Goal: Task Accomplishment & Management: Manage account settings

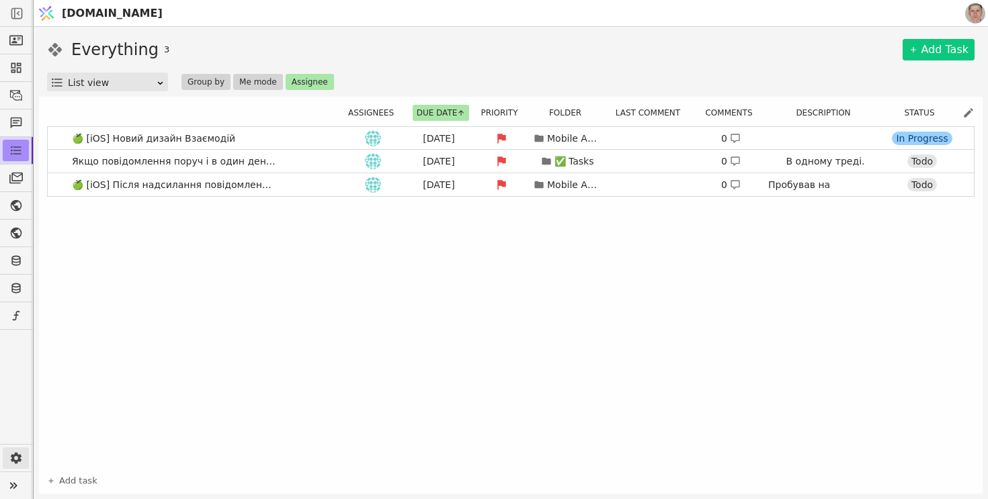
click at [18, 456] on icon at bounding box center [16, 458] width 11 height 11
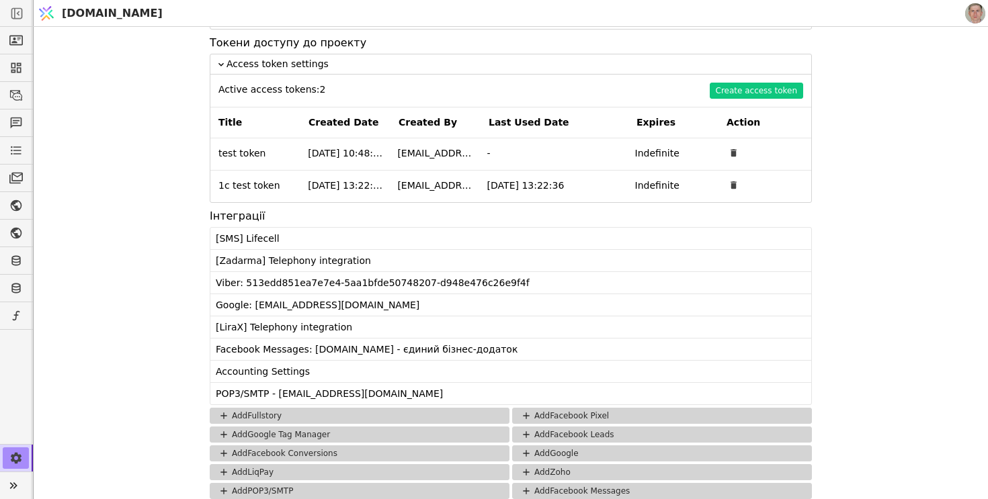
scroll to position [1087, 0]
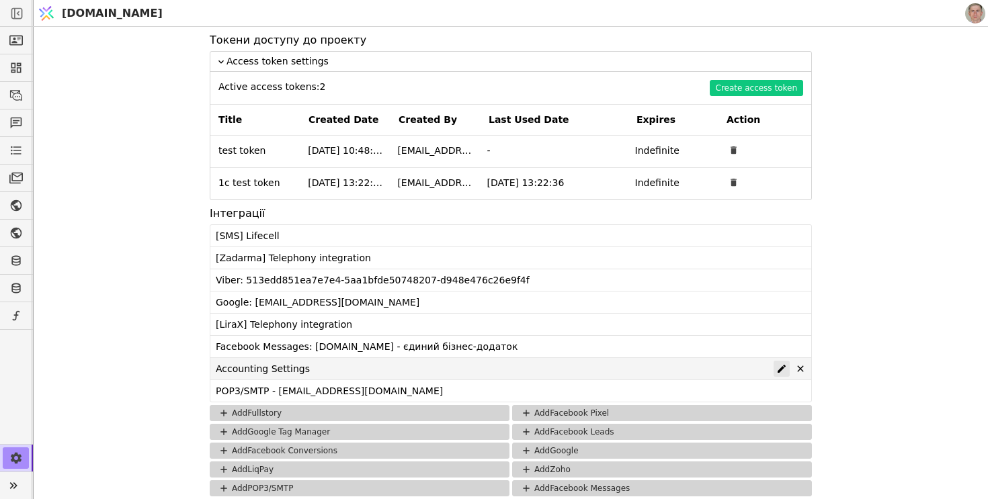
click at [780, 365] on icon at bounding box center [781, 369] width 11 height 11
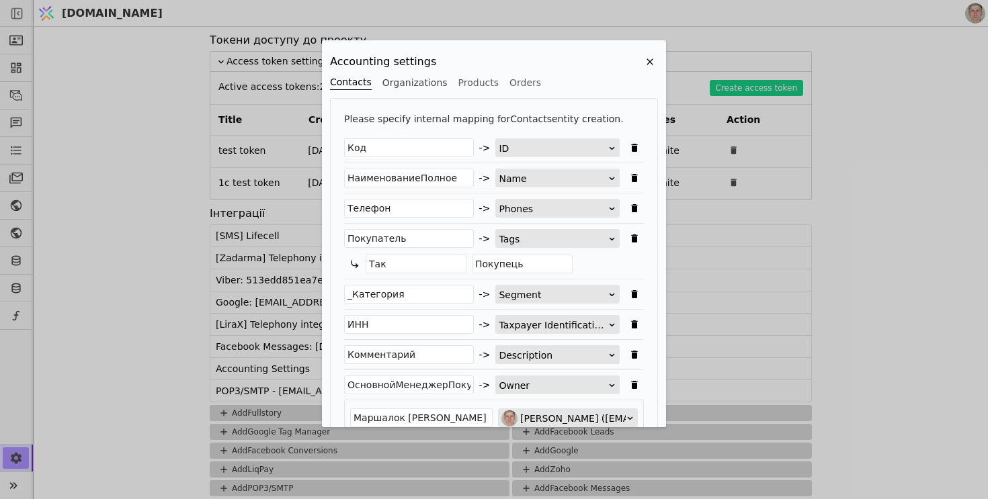
click at [403, 83] on button "Organizations" at bounding box center [414, 82] width 65 height 15
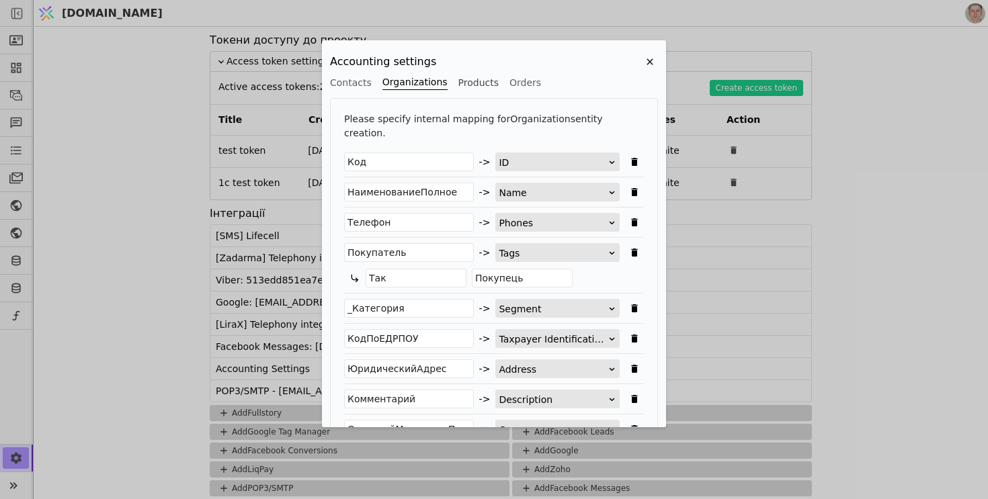
click at [486, 83] on button "Products" at bounding box center [478, 82] width 40 height 15
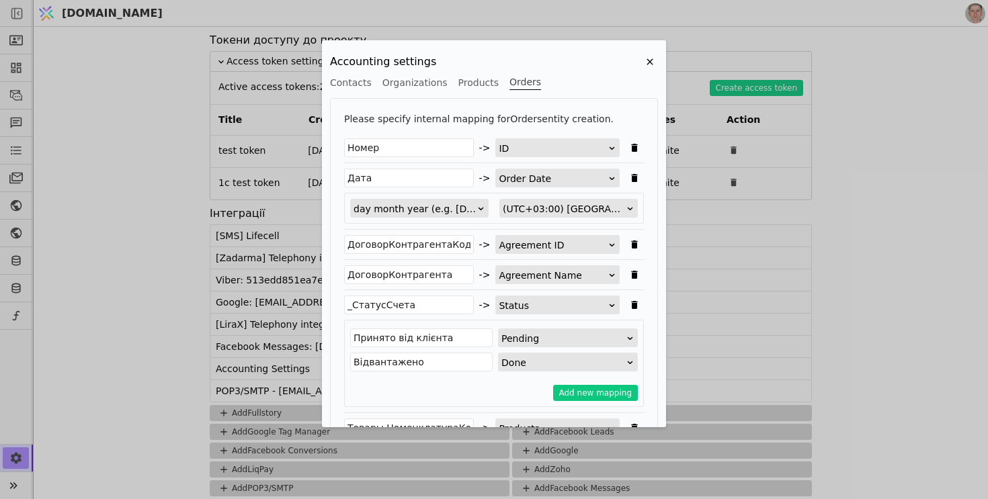
click at [522, 80] on button "Orders" at bounding box center [525, 82] width 32 height 15
click at [462, 85] on button "Products" at bounding box center [478, 82] width 40 height 15
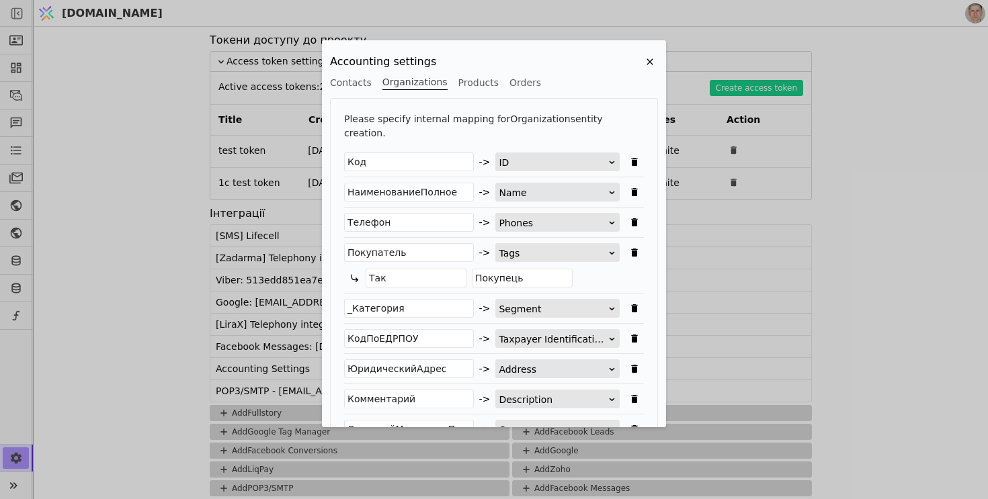
click at [409, 83] on button "Organizations" at bounding box center [414, 82] width 65 height 15
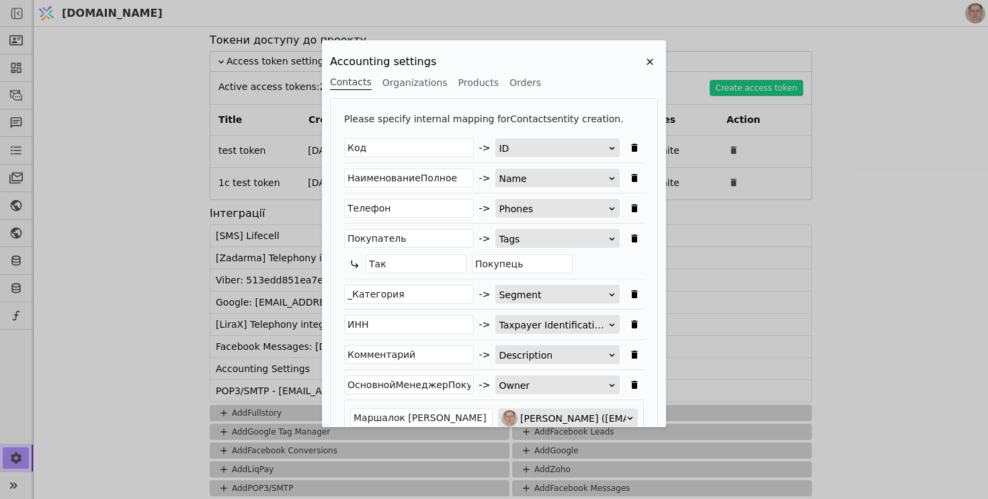
click at [347, 81] on button "Contacts" at bounding box center [351, 82] width 42 height 15
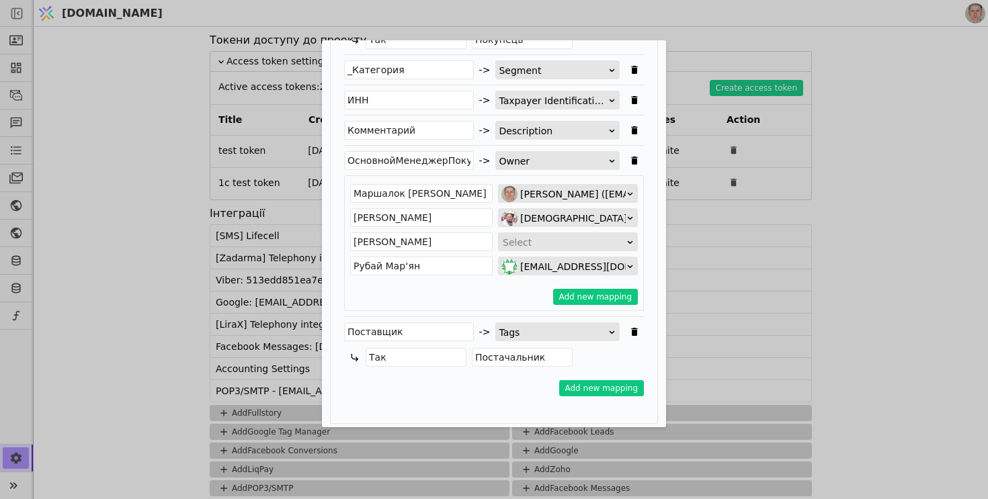
scroll to position [256, 0]
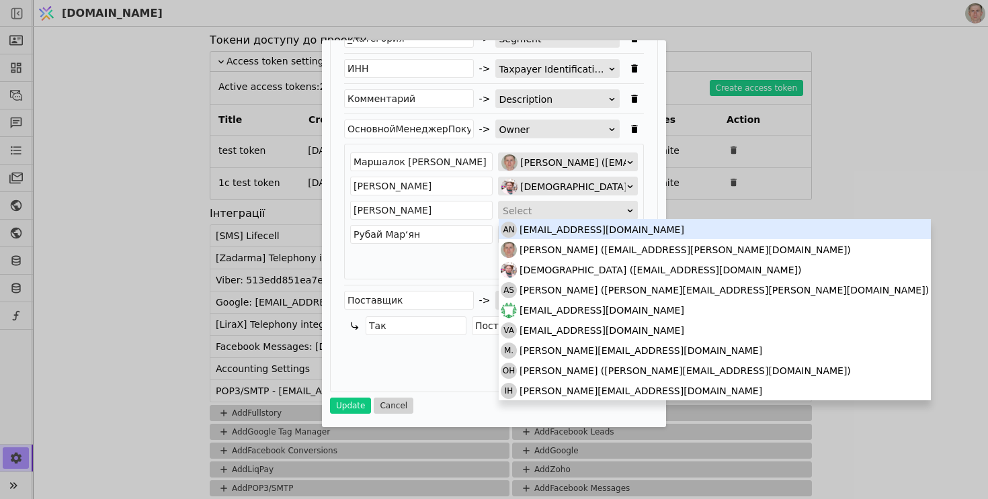
click at [525, 209] on div "Select" at bounding box center [564, 211] width 122 height 19
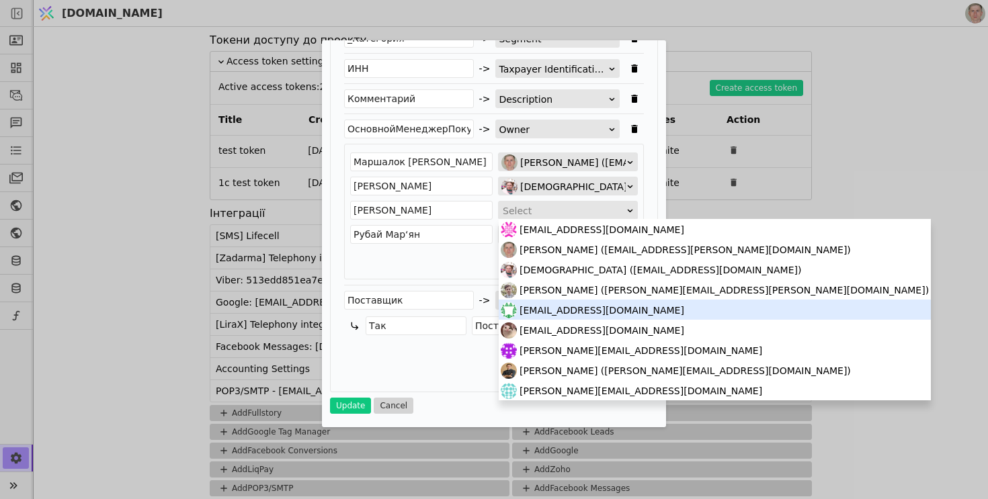
click at [579, 308] on span "maks.haiduk@svit.one" at bounding box center [601, 310] width 165 height 20
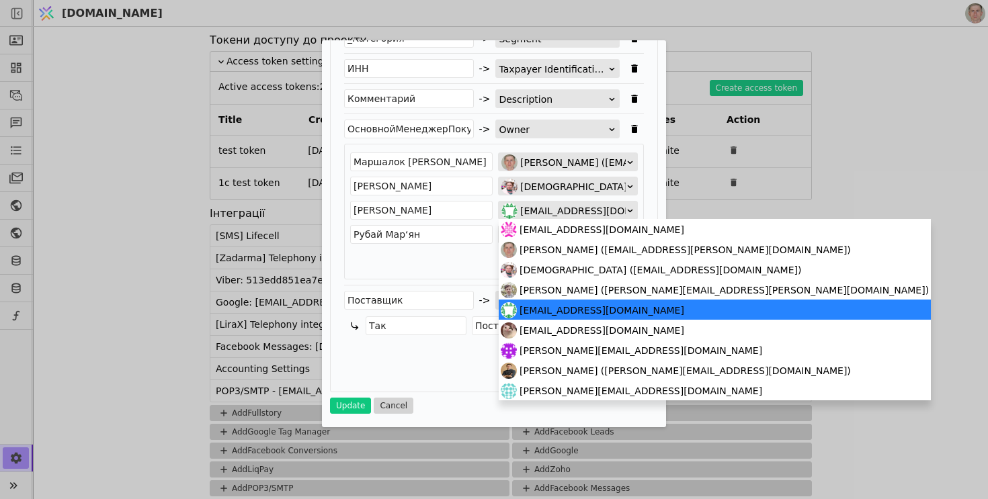
click at [542, 212] on span "maks.haiduk@svit.one" at bounding box center [602, 211] width 165 height 19
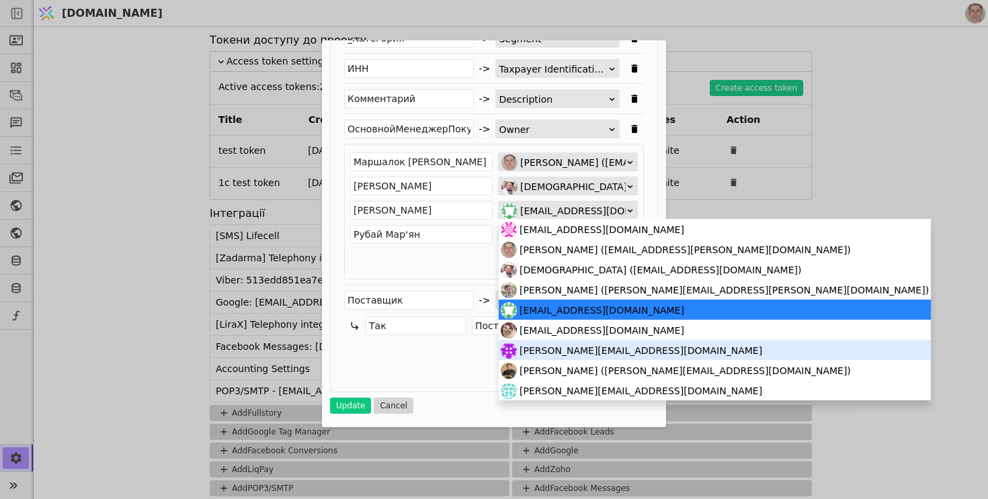
click at [613, 351] on span "m.stepanchuk@svit.one" at bounding box center [640, 351] width 243 height 20
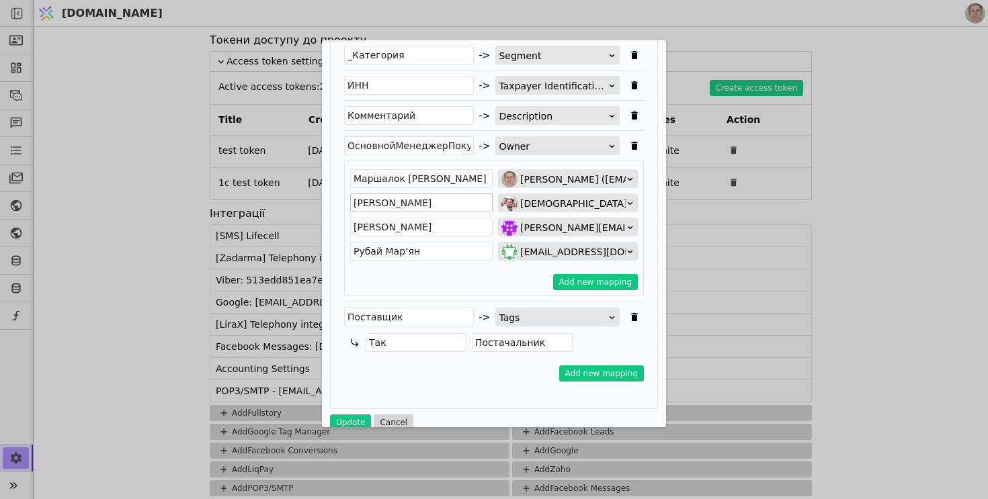
scroll to position [239, 0]
click at [546, 206] on span "Христя (kryshtalyk@gmail.com)" at bounding box center [661, 204] width 282 height 19
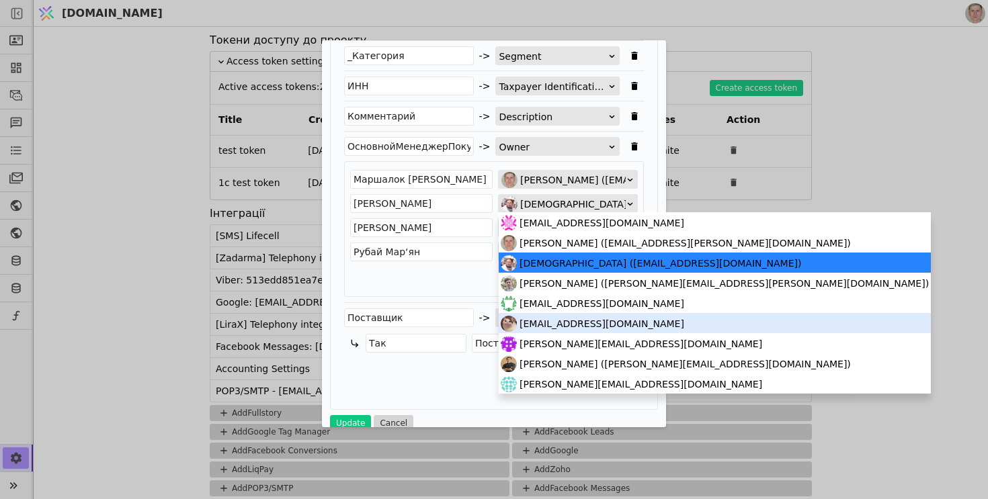
click at [585, 330] on span "vadym.oliinyk@svit.one" at bounding box center [601, 324] width 165 height 20
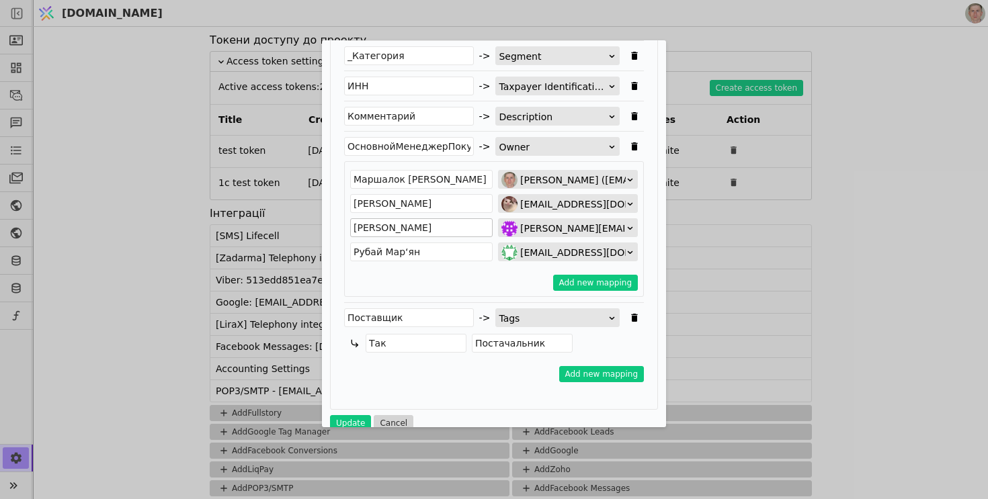
scroll to position [256, 0]
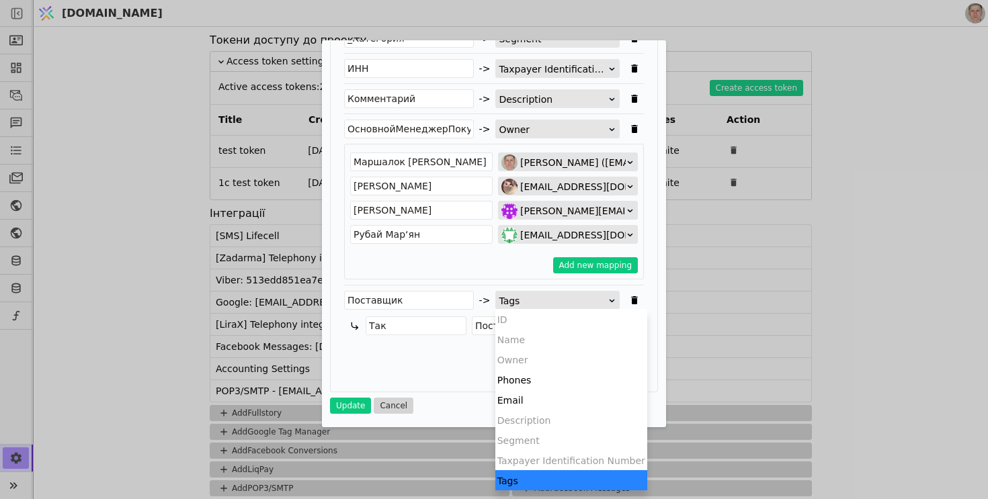
click at [529, 303] on div "Tags" at bounding box center [553, 301] width 109 height 19
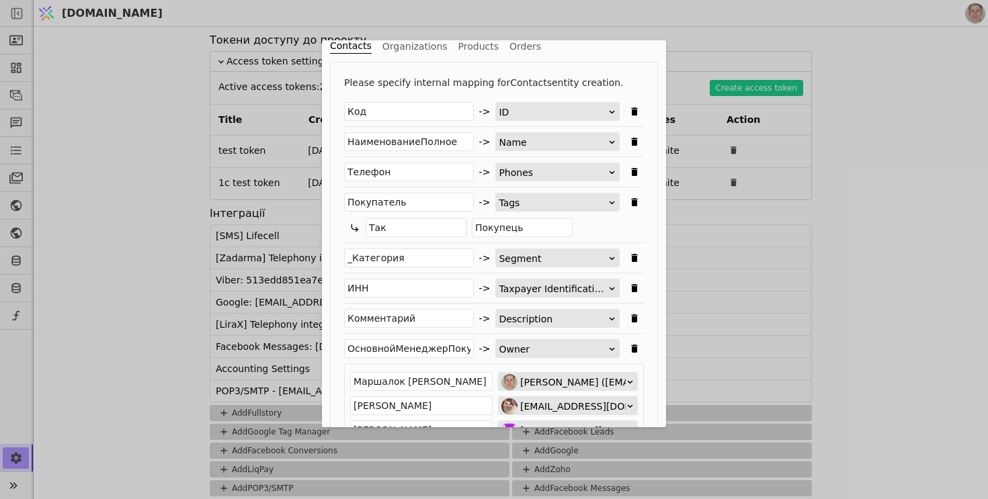
scroll to position [0, 0]
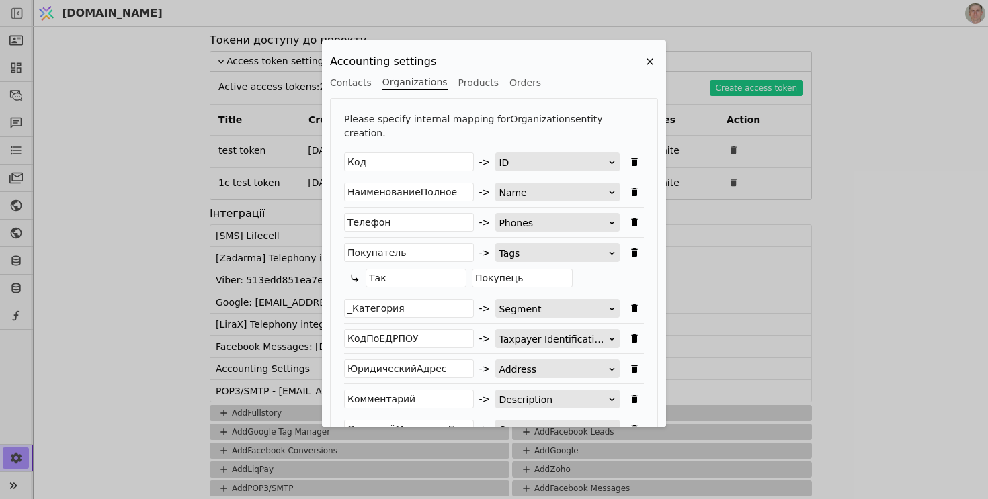
click at [414, 81] on button "Organizations" at bounding box center [414, 82] width 65 height 15
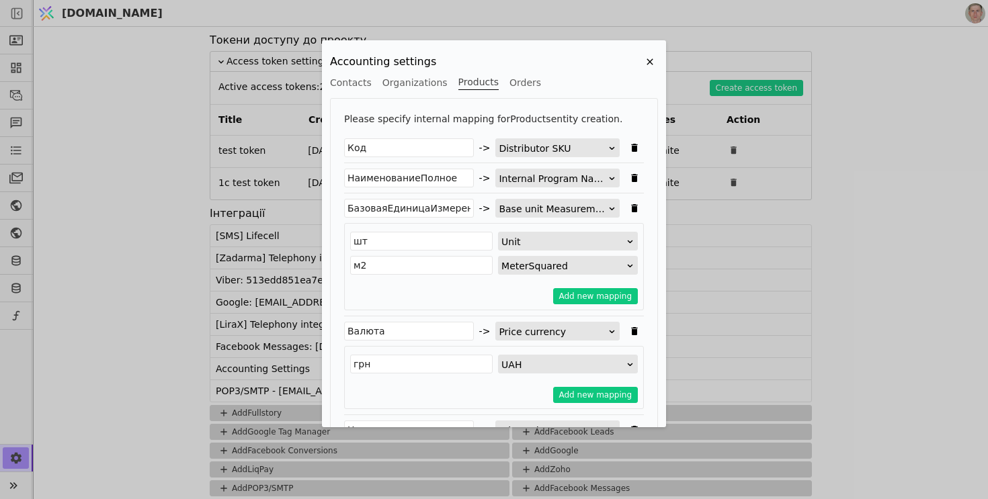
click at [471, 80] on button "Products" at bounding box center [478, 82] width 40 height 15
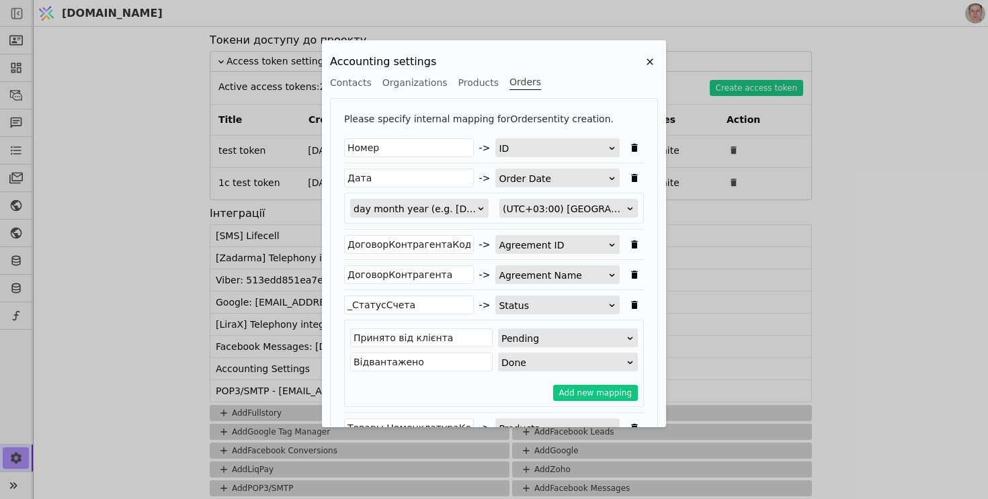
click at [525, 79] on button "Orders" at bounding box center [525, 82] width 32 height 15
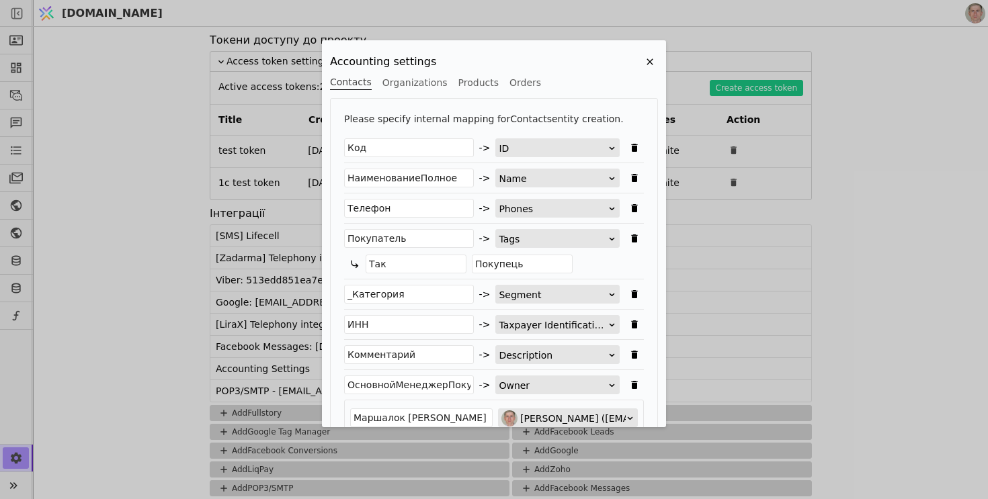
click at [349, 79] on button "Contacts" at bounding box center [351, 82] width 42 height 15
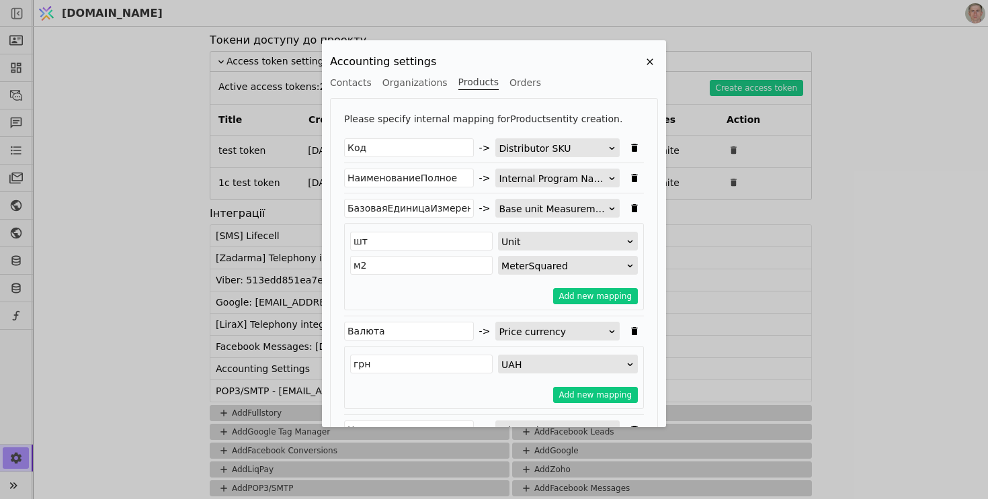
click at [482, 87] on button "Products" at bounding box center [478, 82] width 40 height 15
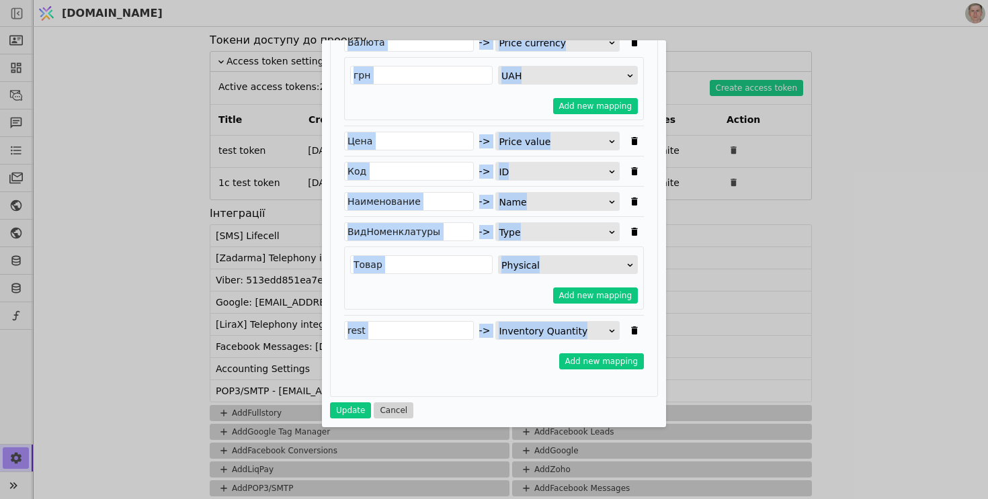
scroll to position [294, 0]
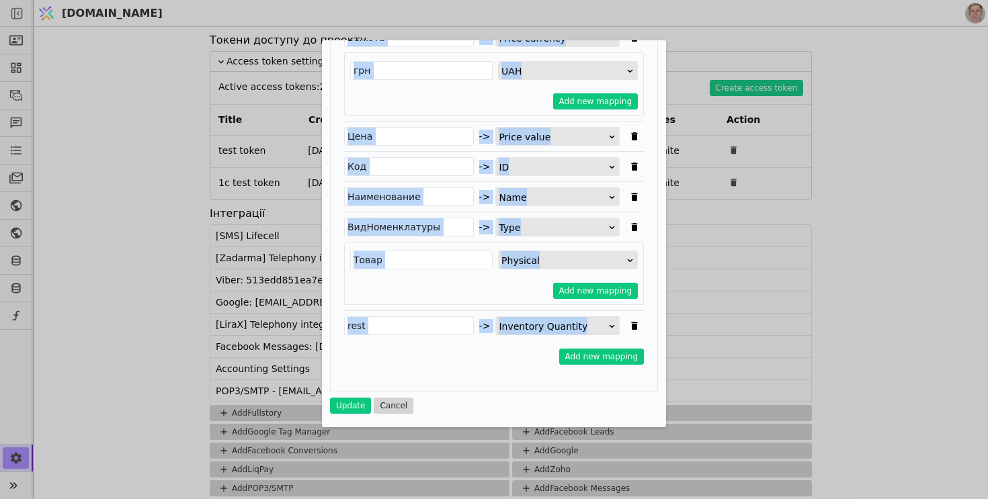
drag, startPoint x: 332, startPoint y: 61, endPoint x: 415, endPoint y: 407, distance: 355.8
click at [415, 406] on div "Accounting settings Contacts Organizations Products Orders Please specify inter…" at bounding box center [494, 87] width 328 height 654
copy div "Accounting settings Contacts Organizations Products Orders Please specify inter…"
click at [452, 110] on div "грн UAH Add new mapping" at bounding box center [494, 83] width 300 height 63
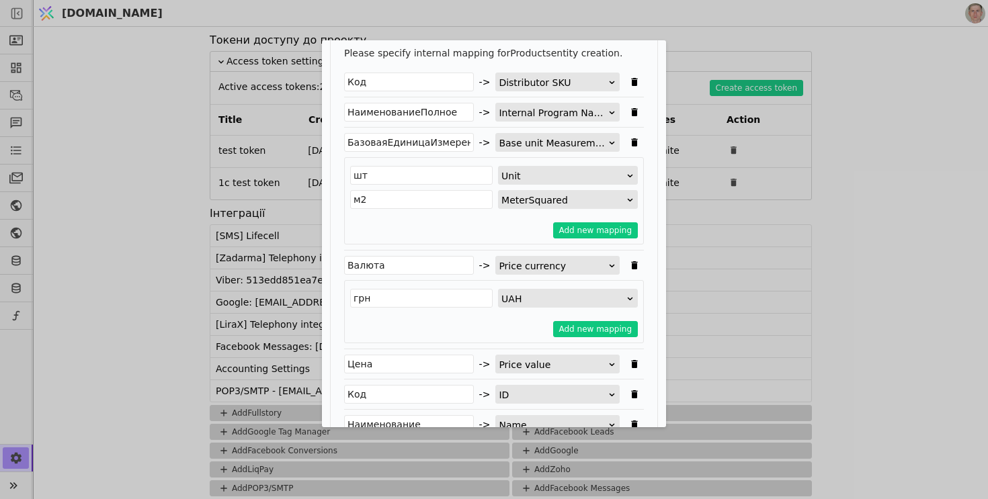
scroll to position [0, 0]
